Goal: Information Seeking & Learning: Learn about a topic

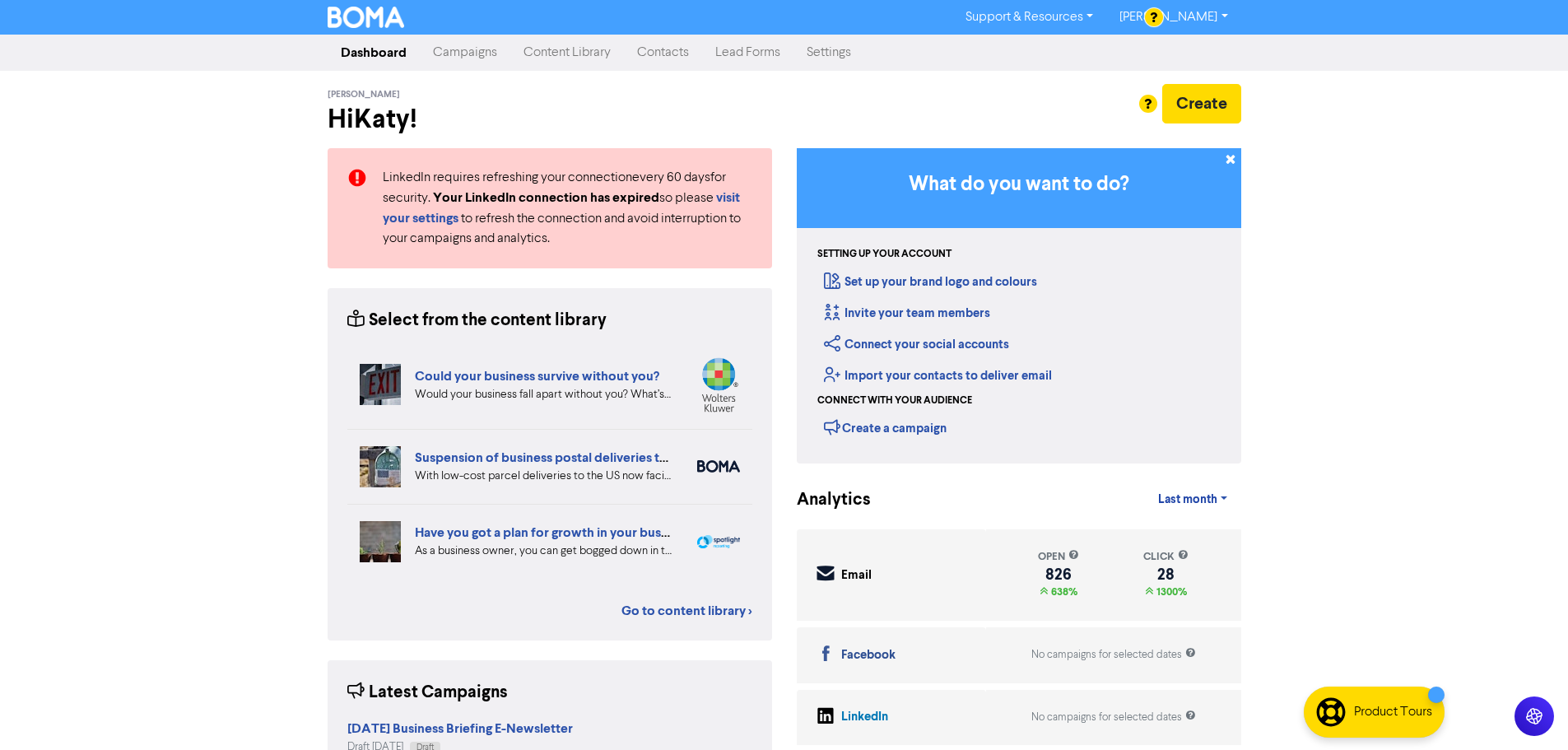
click at [585, 49] on link "Content Library" at bounding box center [567, 52] width 114 height 33
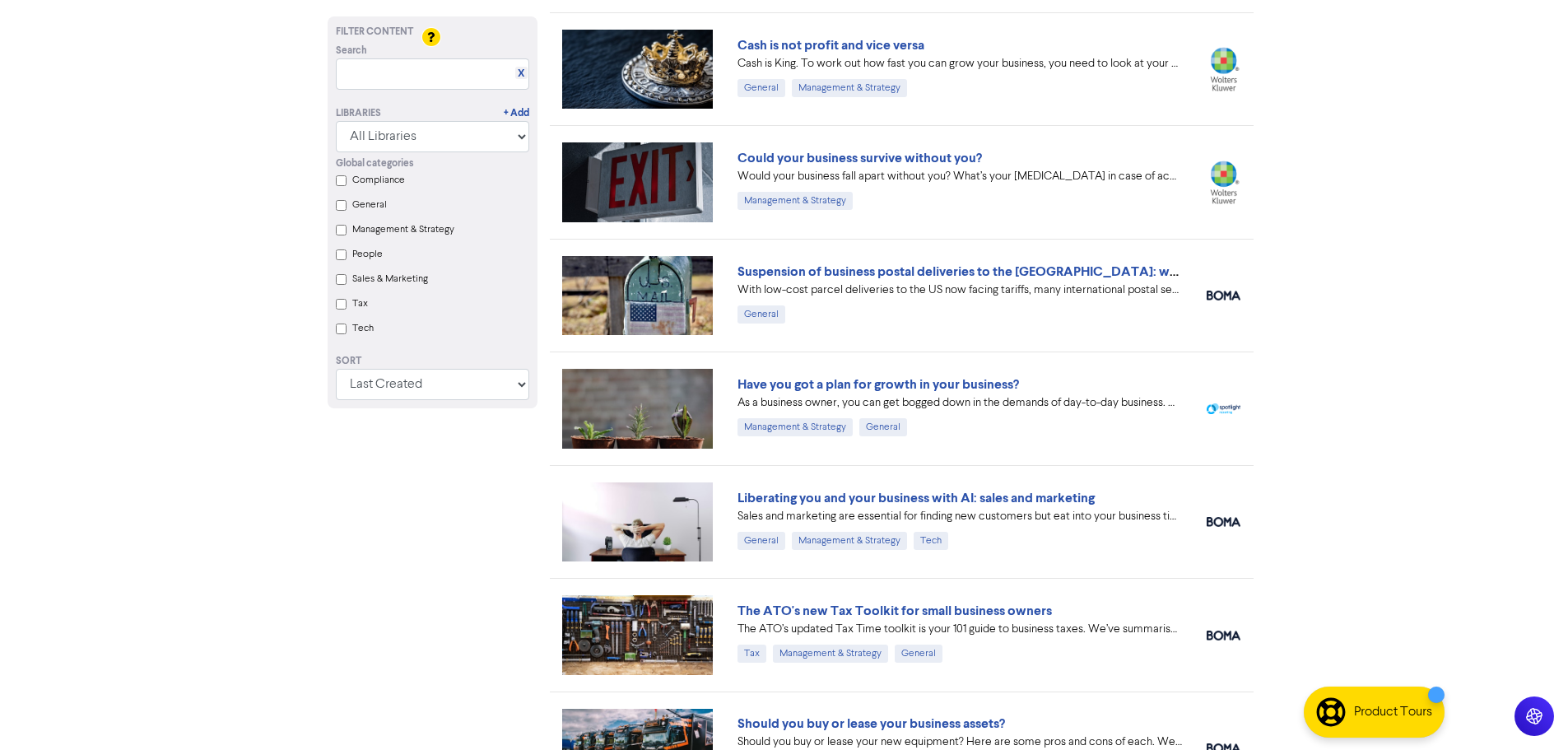
scroll to position [412, 0]
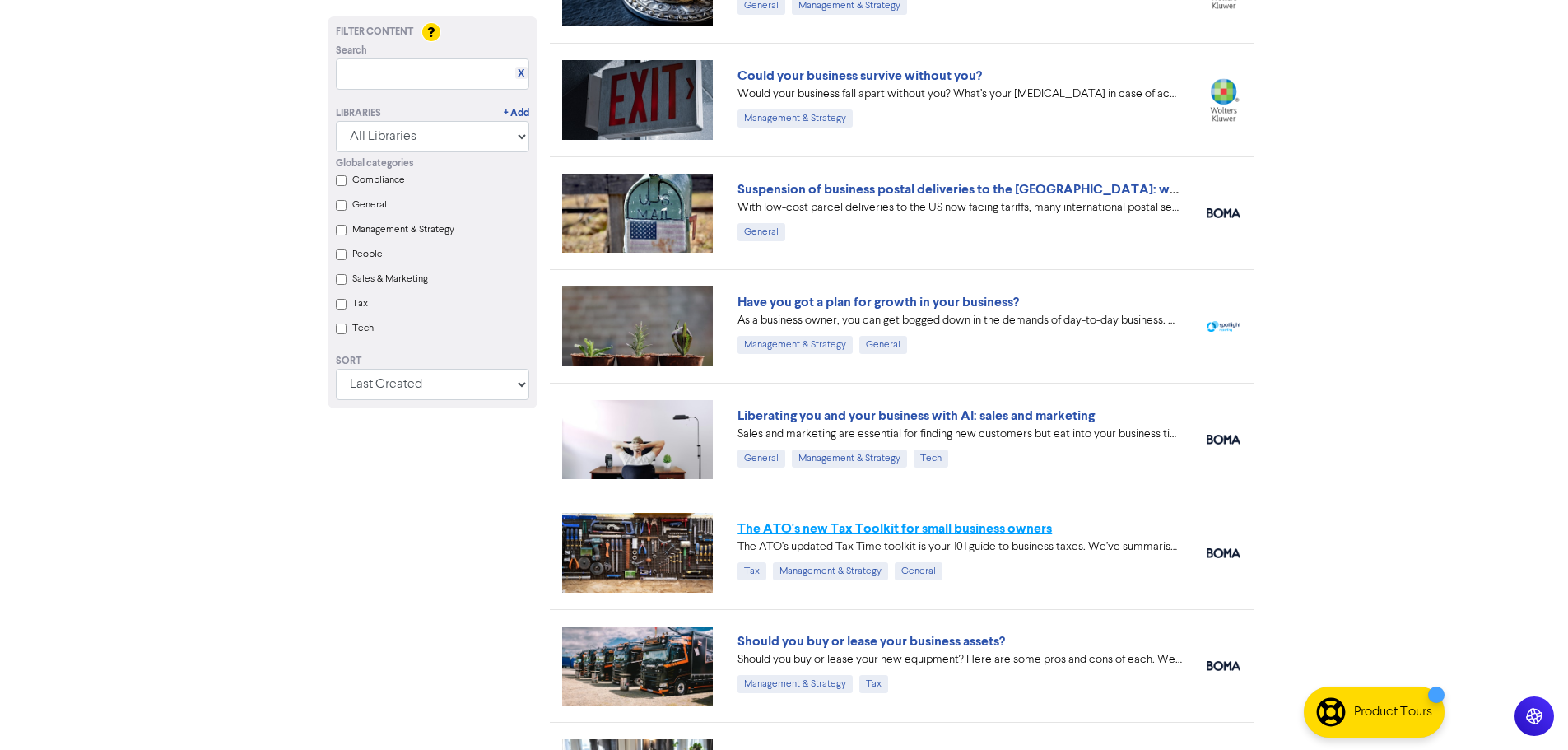
click at [877, 530] on link "The ATO's new Tax Toolkit for small business owners" at bounding box center [895, 529] width 315 height 17
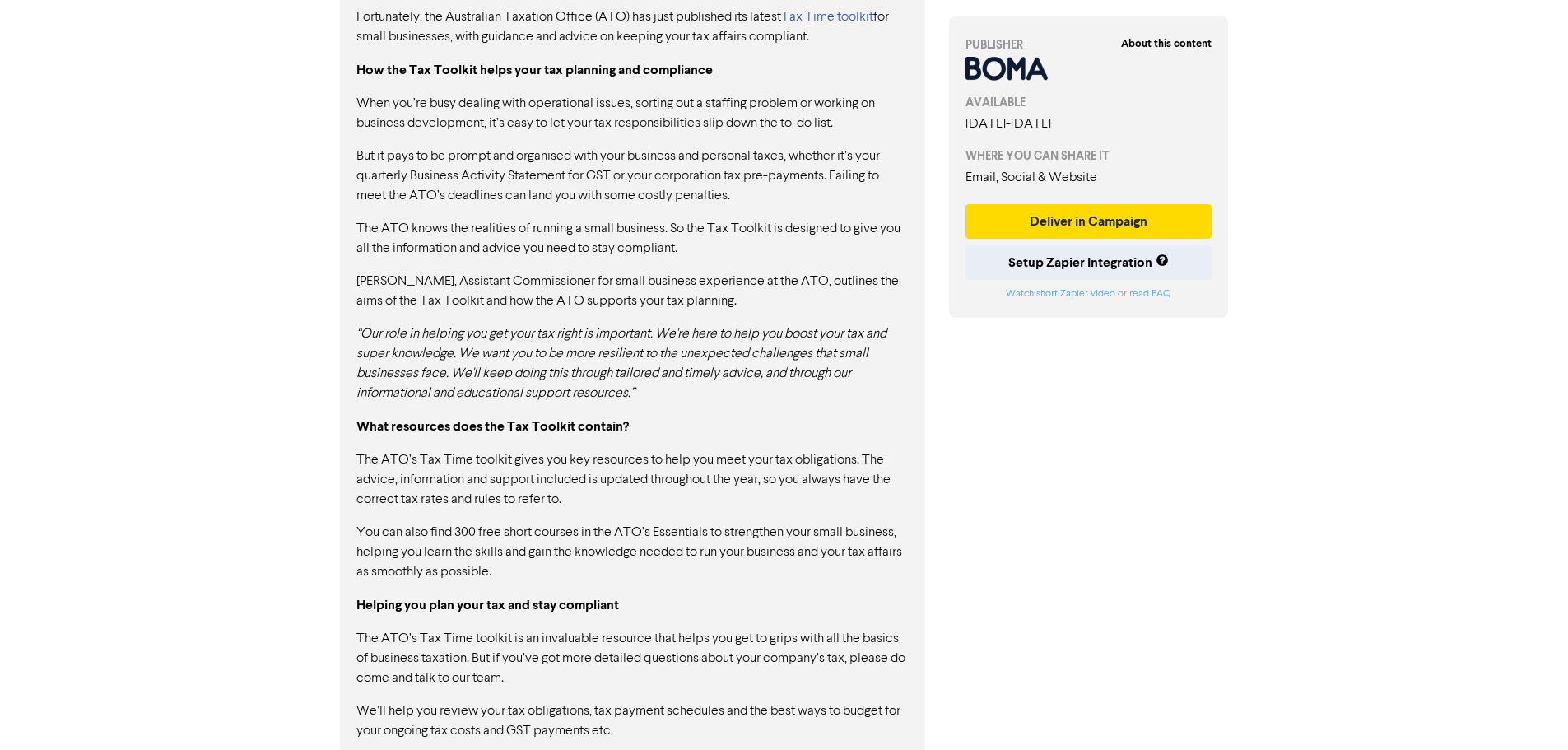
scroll to position [1045, 0]
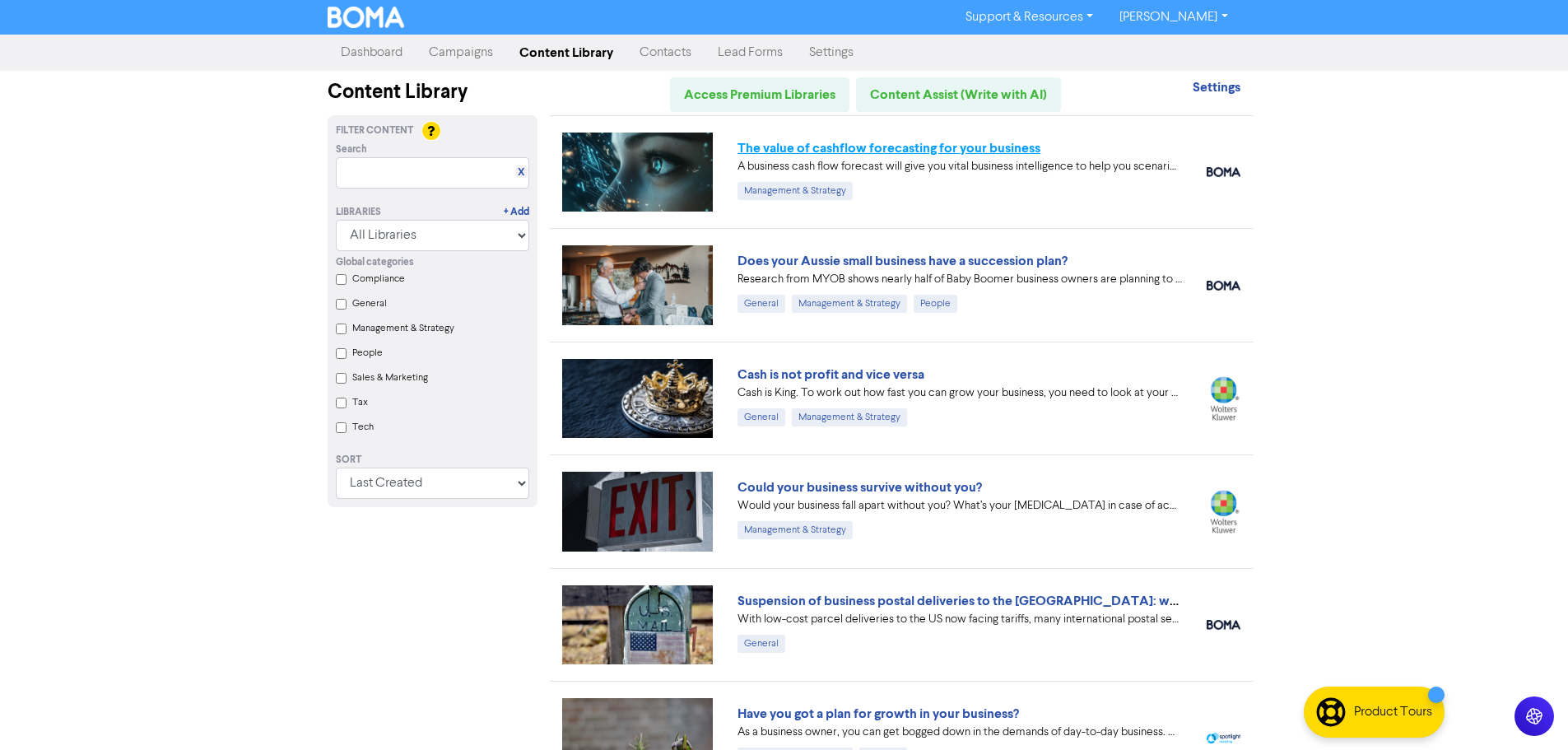
click at [927, 151] on link "The value of cashflow forecasting for your business" at bounding box center [888, 148] width 303 height 17
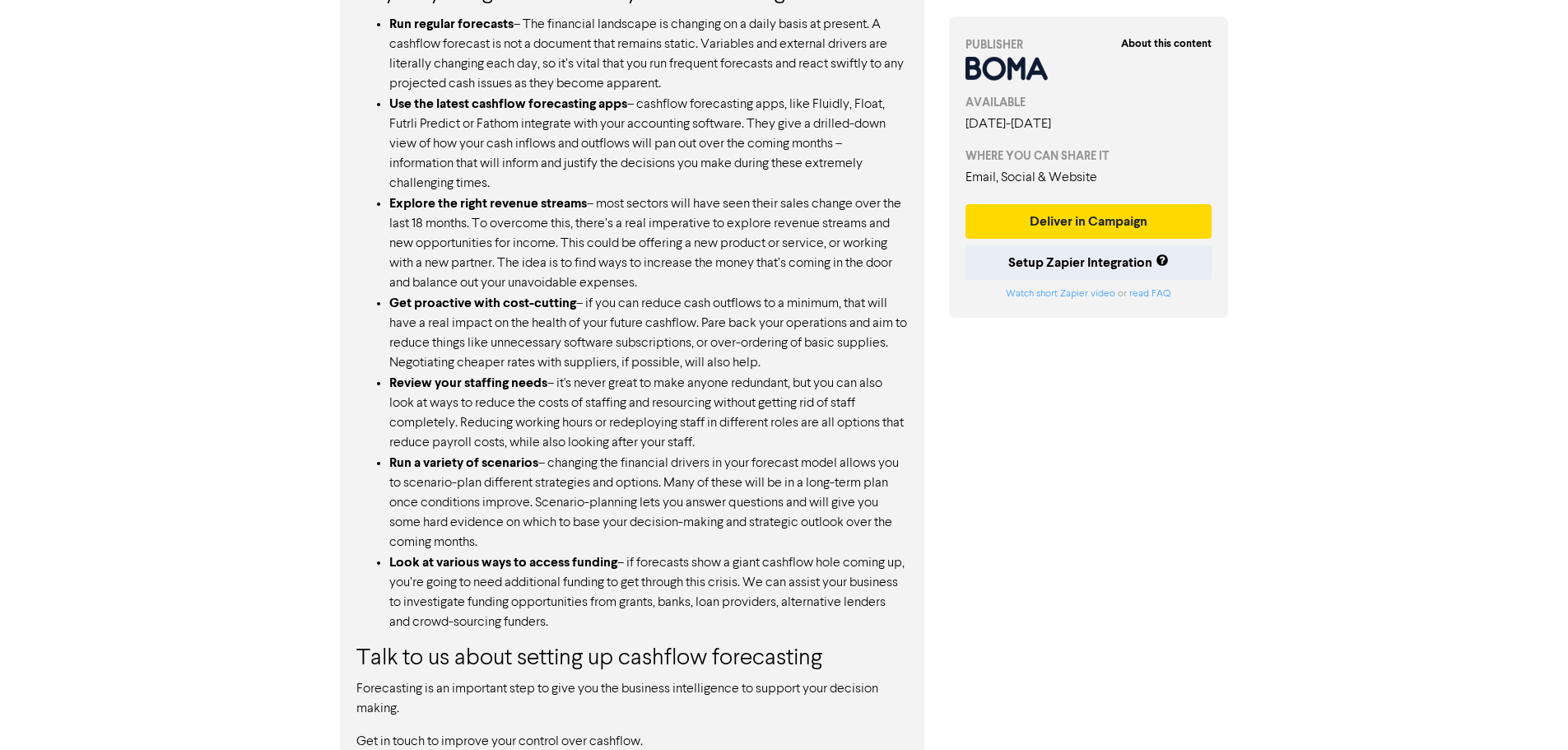
scroll to position [1223, 0]
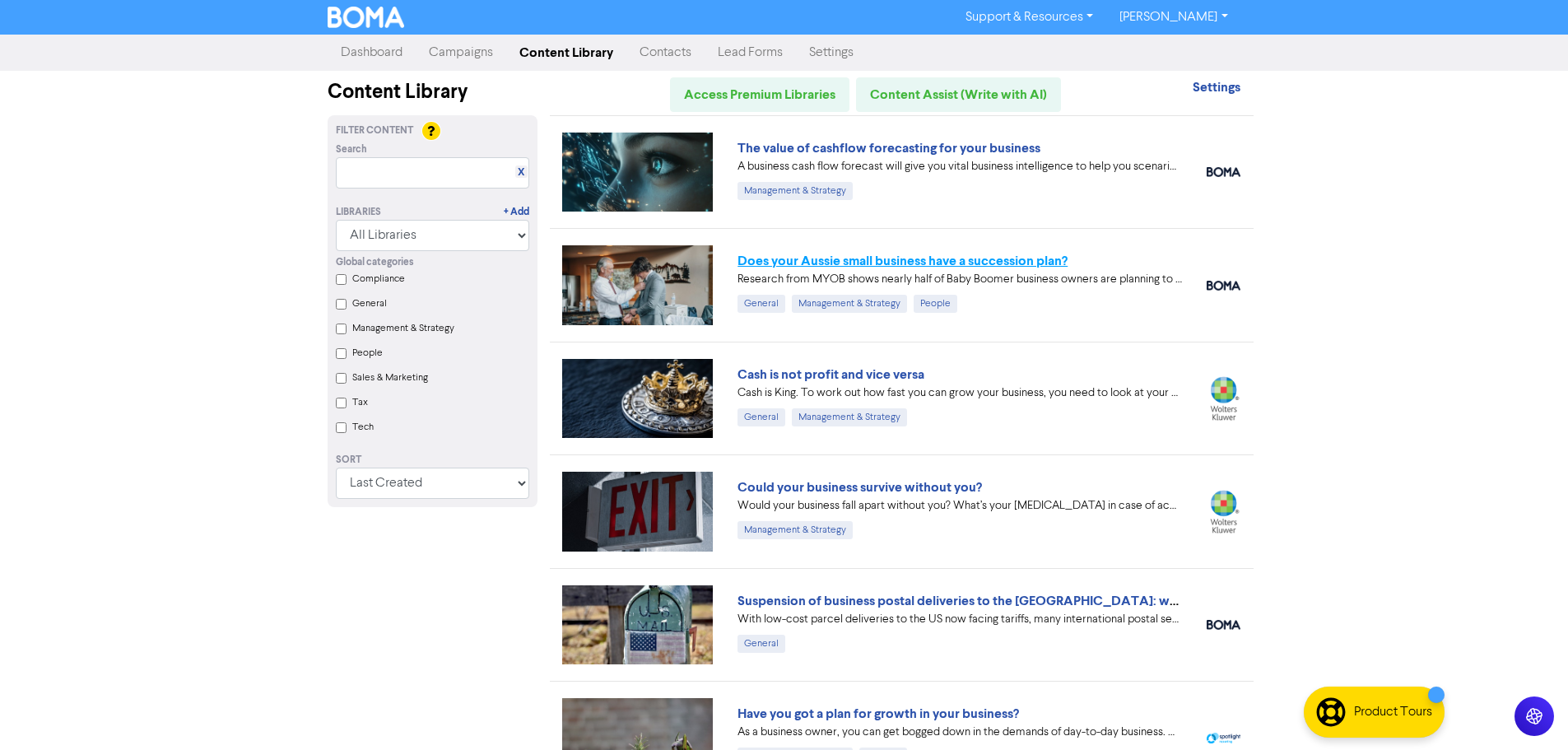
click at [837, 265] on link "Does your Aussie small business have a succession plan?" at bounding box center [902, 261] width 330 height 17
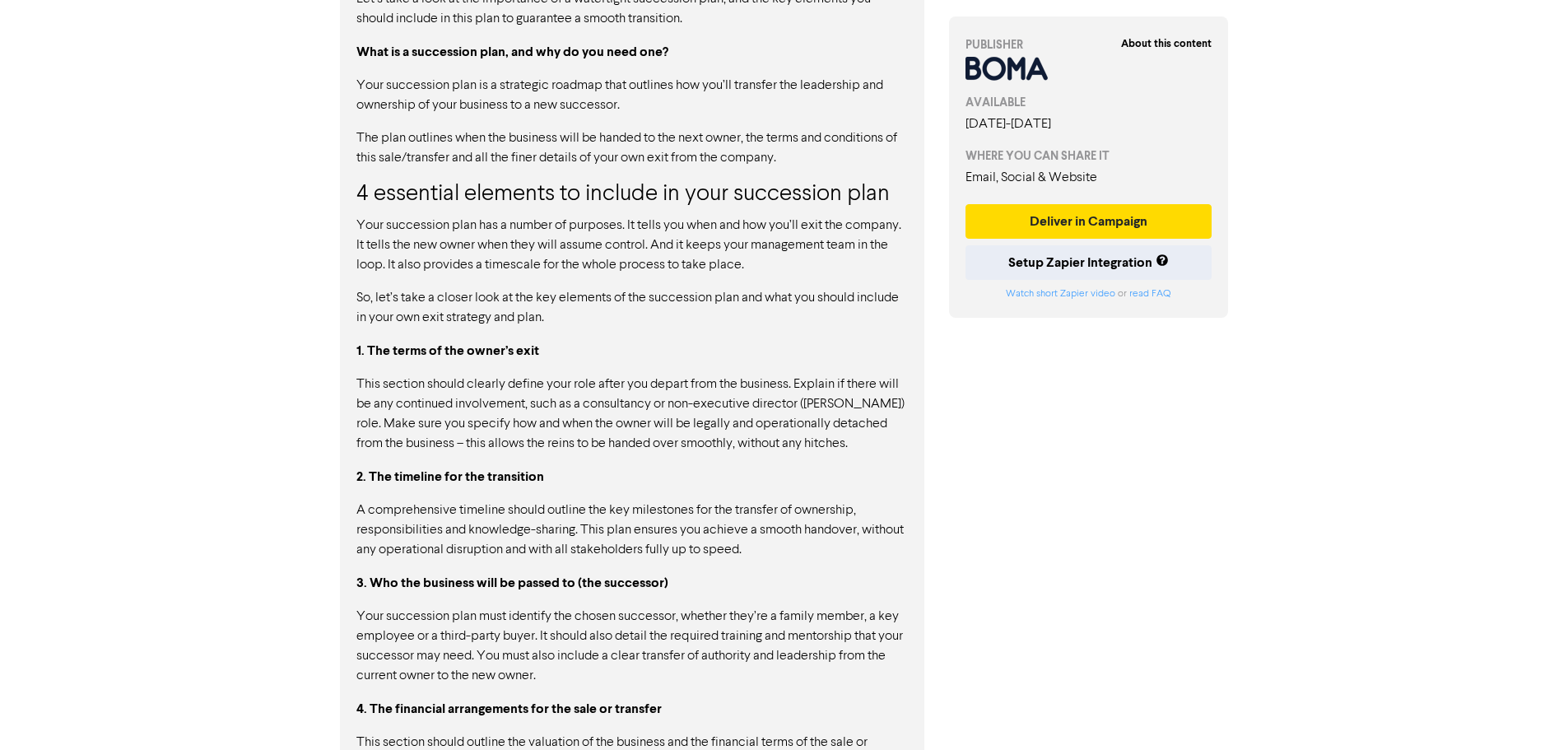
scroll to position [1070, 0]
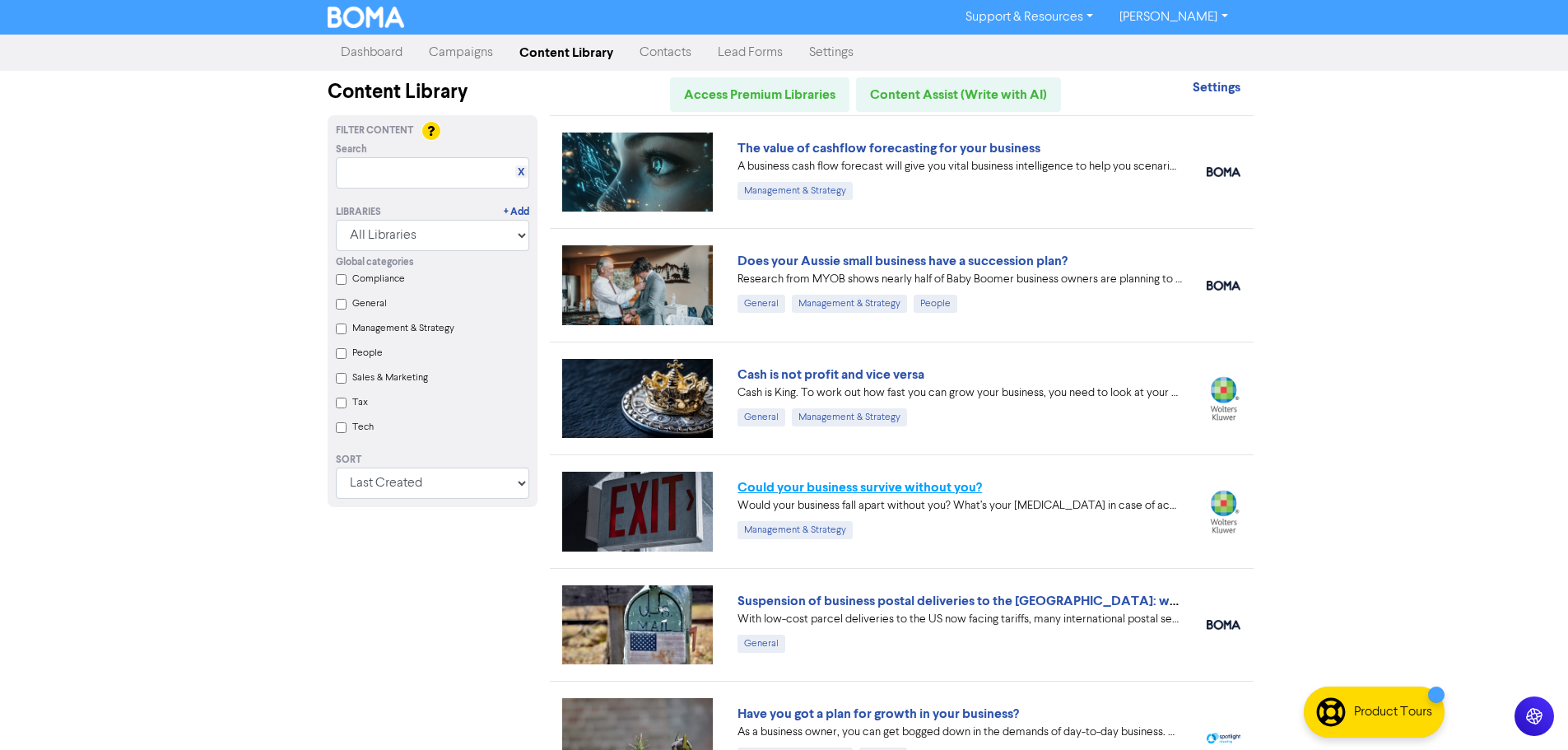
click at [886, 486] on link "Could your business survive without you?" at bounding box center [859, 487] width 245 height 17
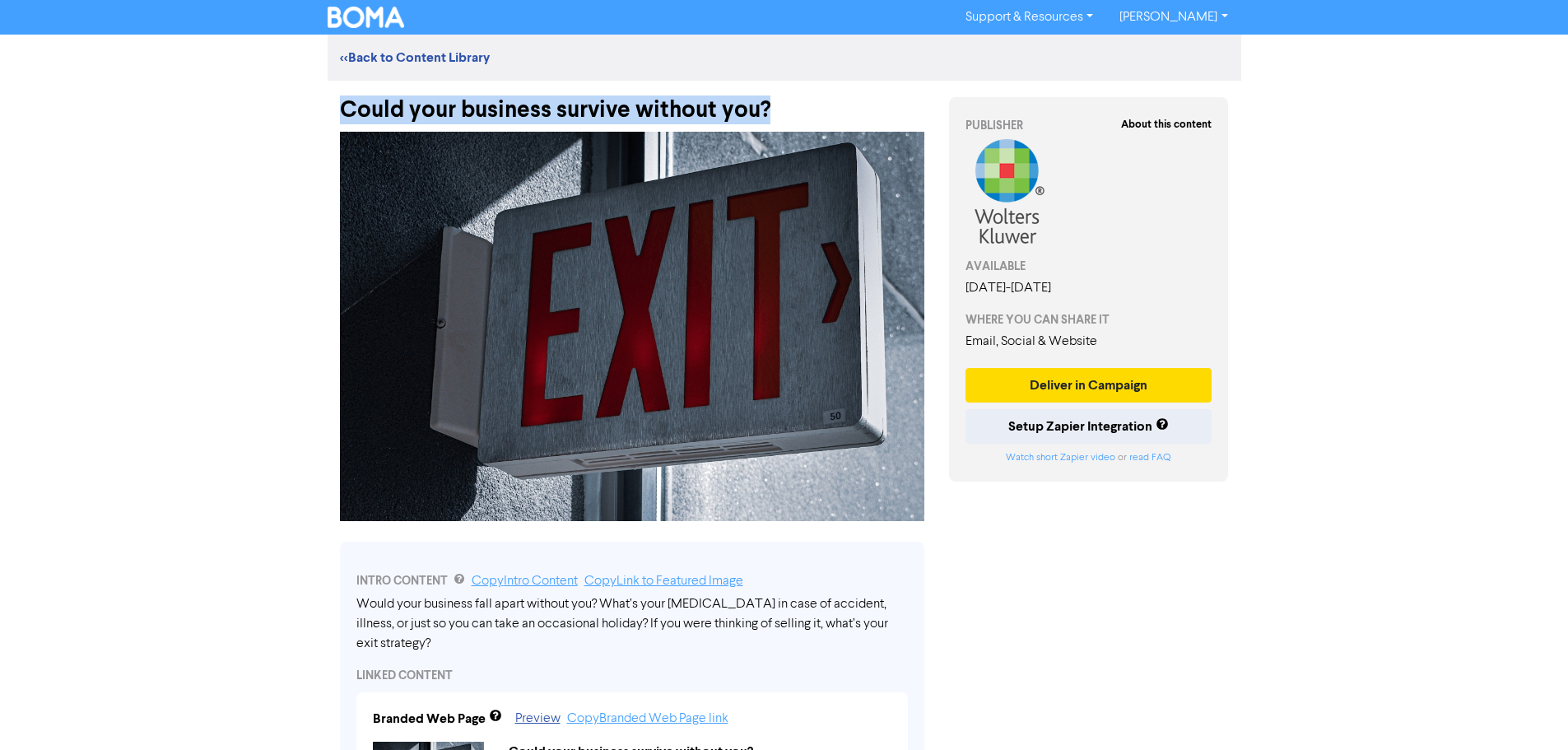
drag, startPoint x: 344, startPoint y: 109, endPoint x: 805, endPoint y: 93, distance: 461.3
click at [805, 93] on div "Could your business survive without you?" at bounding box center [632, 102] width 585 height 43
copy div "Could your business survive without you?"
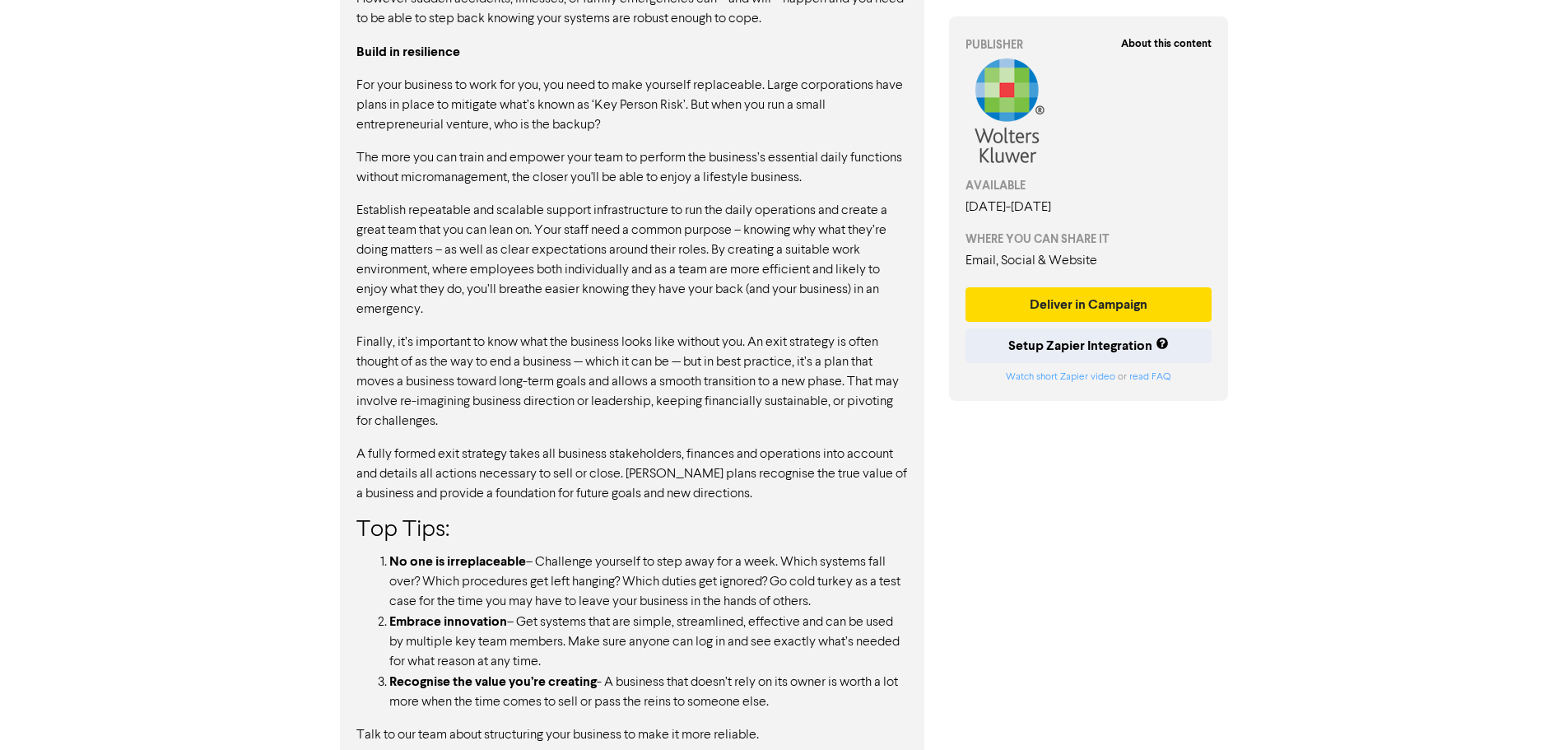
scroll to position [1015, 0]
